Goal: Information Seeking & Learning: Find specific fact

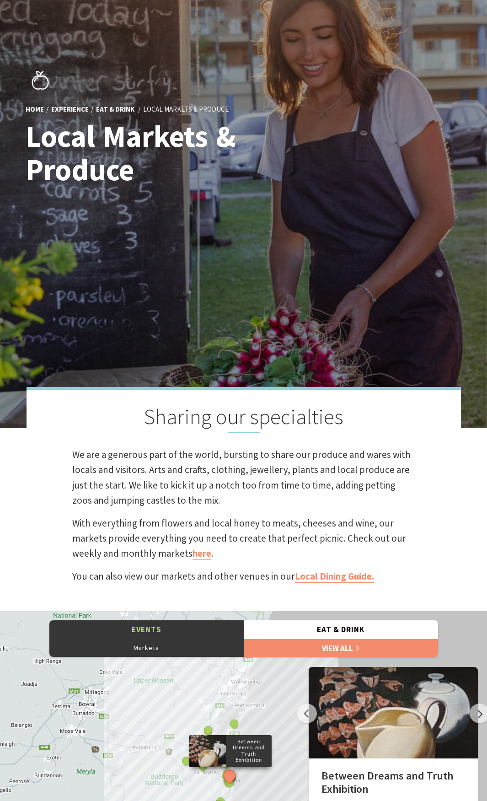
scroll to position [183, 0]
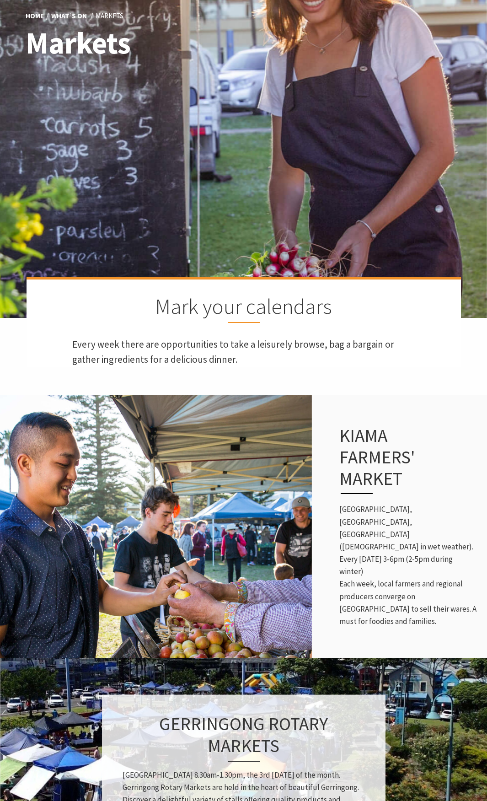
scroll to position [275, 0]
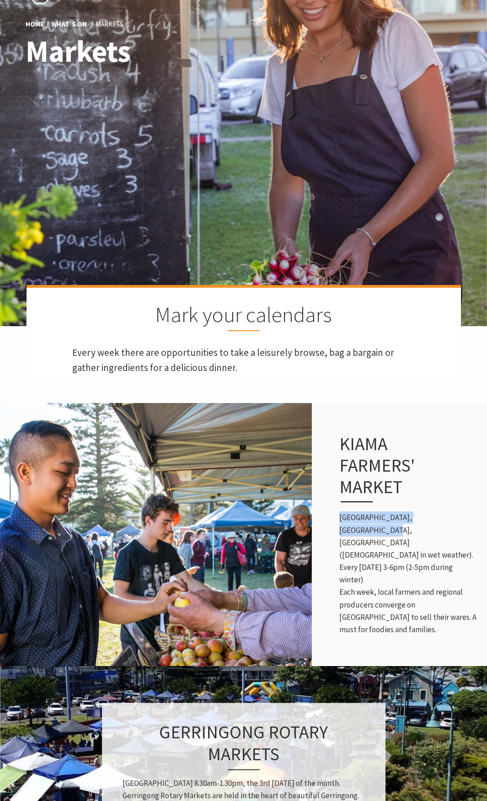
drag, startPoint x: 340, startPoint y: 532, endPoint x: 457, endPoint y: 530, distance: 117.2
click at [457, 530] on p "Coronation Park, Surf Beach, Kiama (Kiama Uniting Church in wet weather). Every…" at bounding box center [409, 574] width 139 height 124
copy p "Coronation Park, Surf Beach, Kiama"
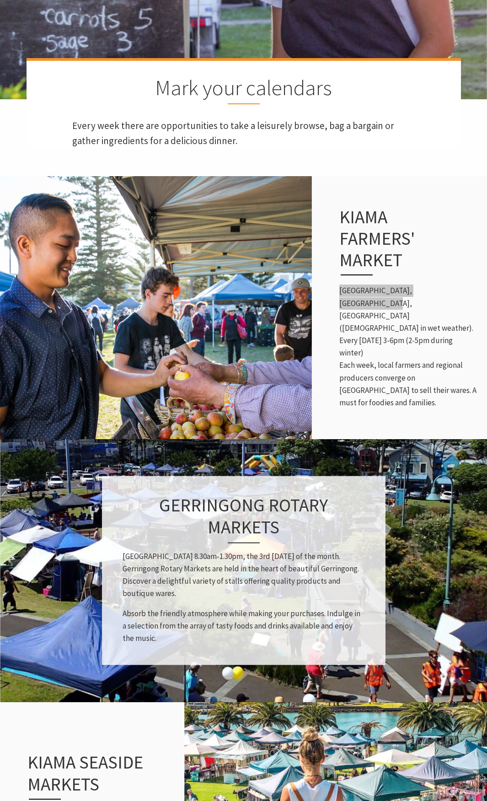
scroll to position [503, 0]
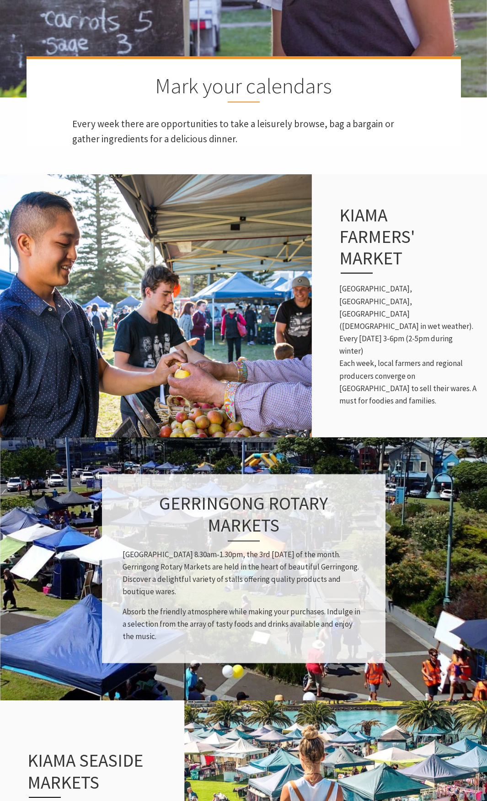
drag, startPoint x: 171, startPoint y: 256, endPoint x: 372, endPoint y: 245, distance: 201.3
drag, startPoint x: 372, startPoint y: 245, endPoint x: 419, endPoint y: 365, distance: 129.3
click at [419, 365] on p "Coronation Park, Surf Beach, Kiama (Kiama Uniting Church in wet weather). Every…" at bounding box center [409, 345] width 139 height 124
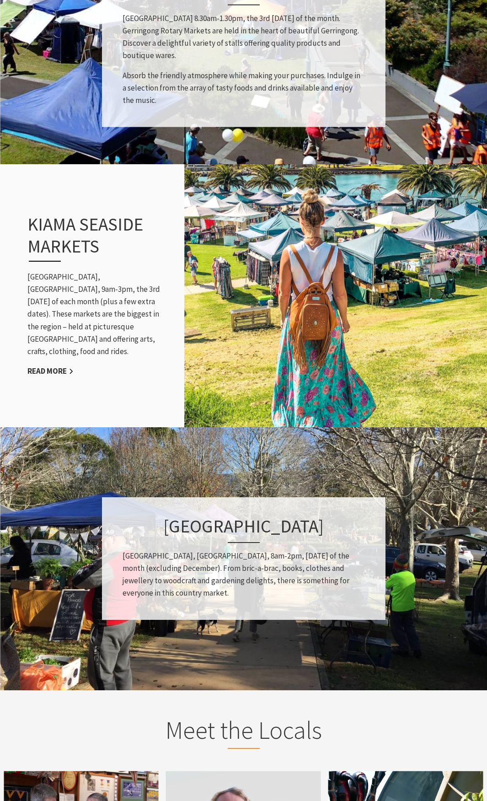
scroll to position [1053, 0]
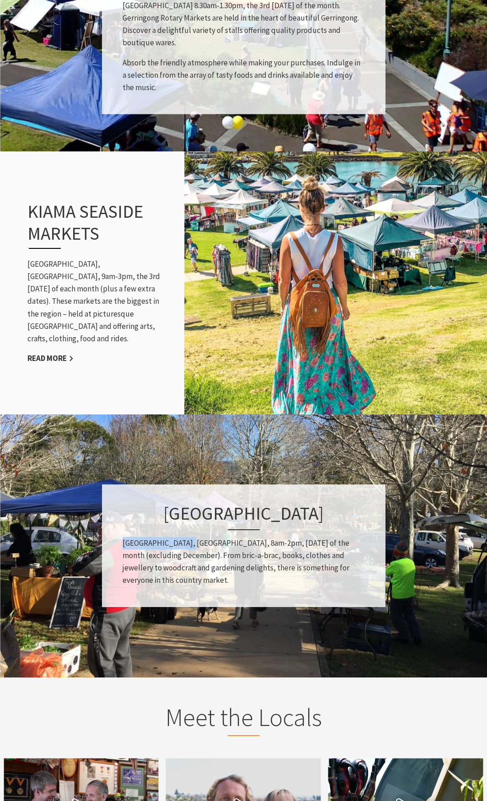
drag, startPoint x: 119, startPoint y: 541, endPoint x: 190, endPoint y: 547, distance: 71.2
click at [190, 547] on div "Jamberoo Village Market Reid Park, Jamberoo, 8am-2pm, last Sunday of the month …" at bounding box center [244, 546] width 284 height 123
copy p "Reid Park, Jamberoo"
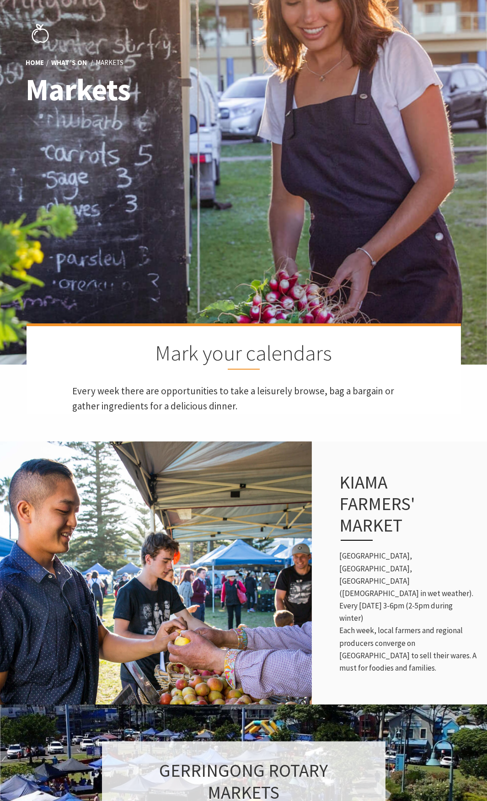
scroll to position [0, 0]
